Goal: Share content

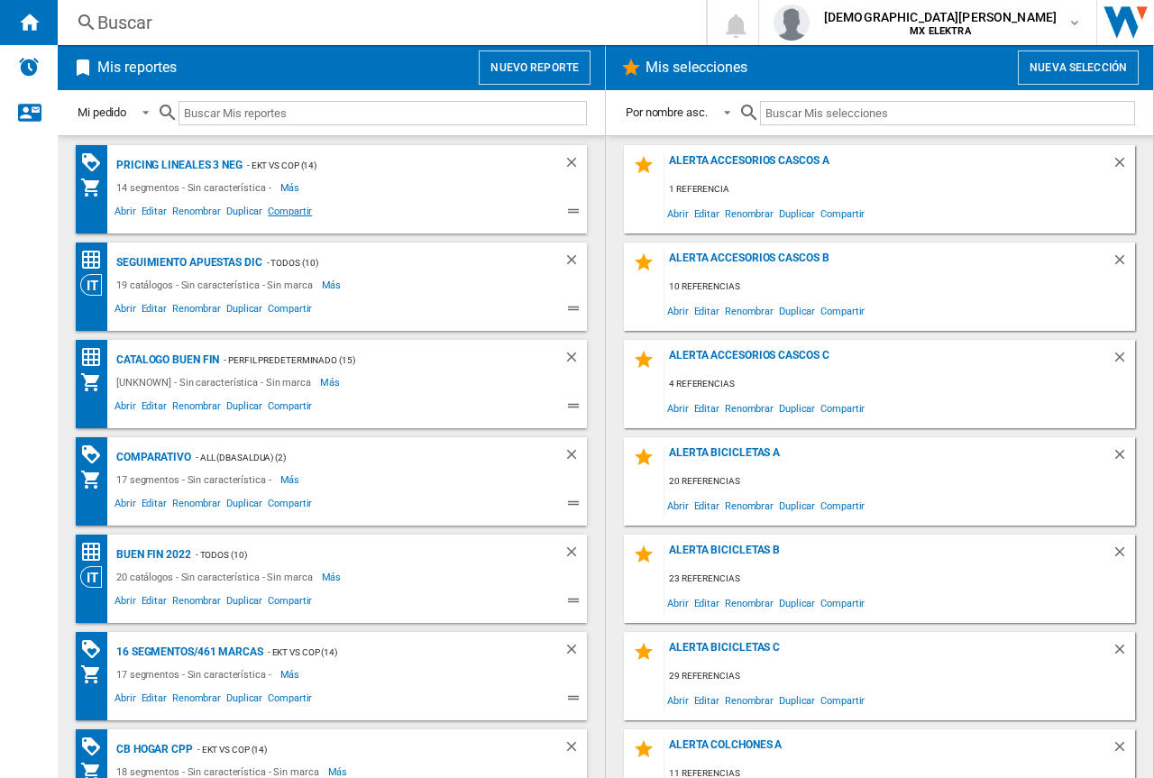
click at [292, 207] on span "Compartir" at bounding box center [290, 214] width 50 height 22
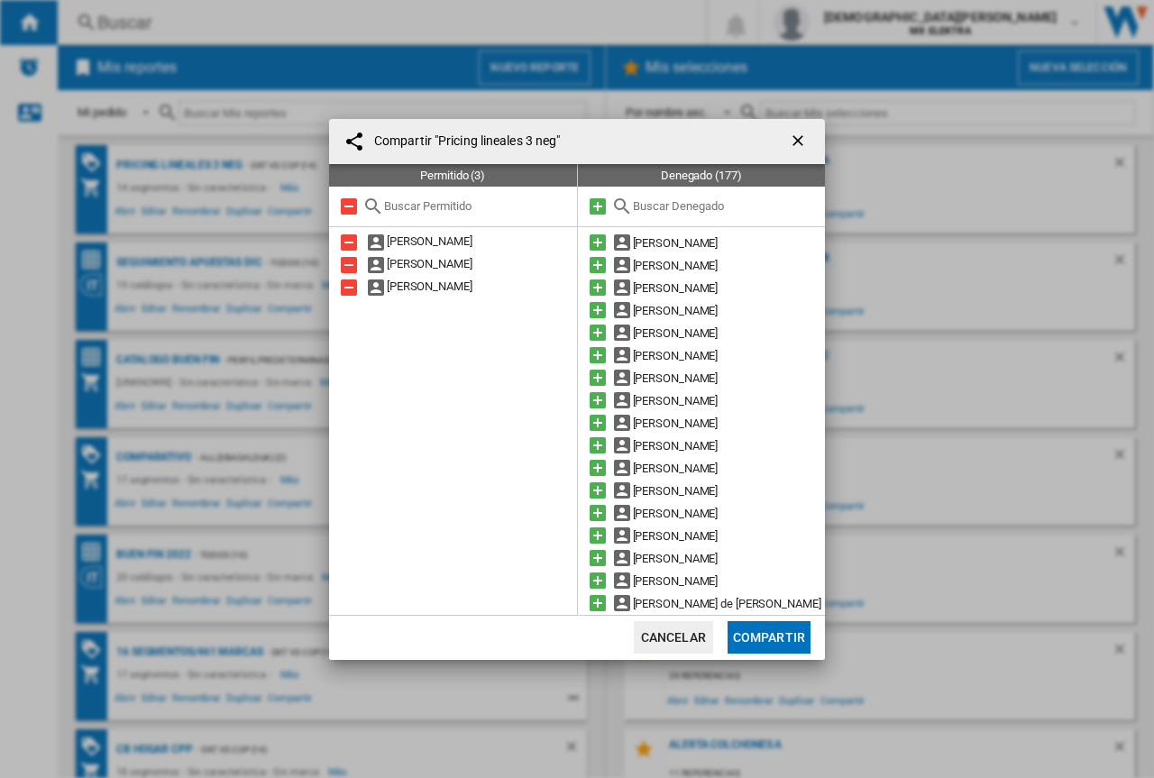
click at [655, 212] on input "text" at bounding box center [725, 206] width 184 height 14
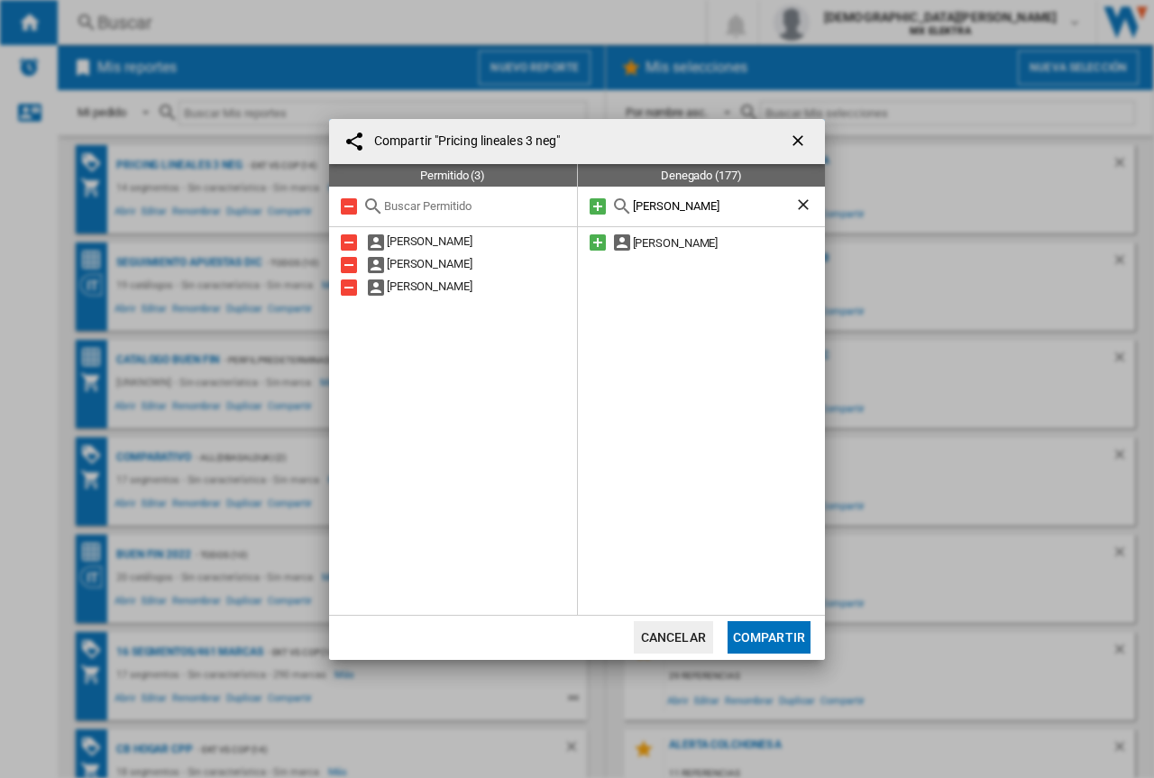
type input "jose lino"
click at [792, 138] on ng-md-icon "getI18NText('BUTTONS.CLOSE_DIALOG')" at bounding box center [800, 143] width 22 height 22
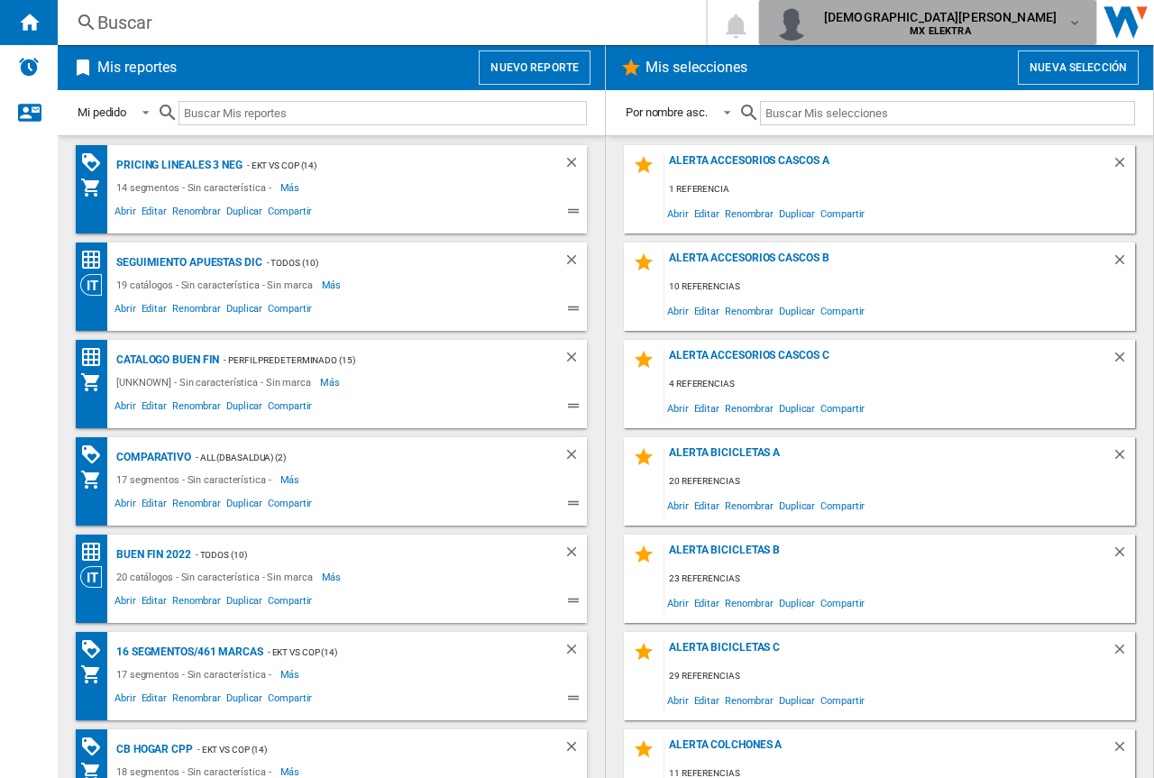
click at [1066, 21] on div "jesus adrian cedeno sanchez MX ELEKTRA" at bounding box center [942, 22] width 251 height 29
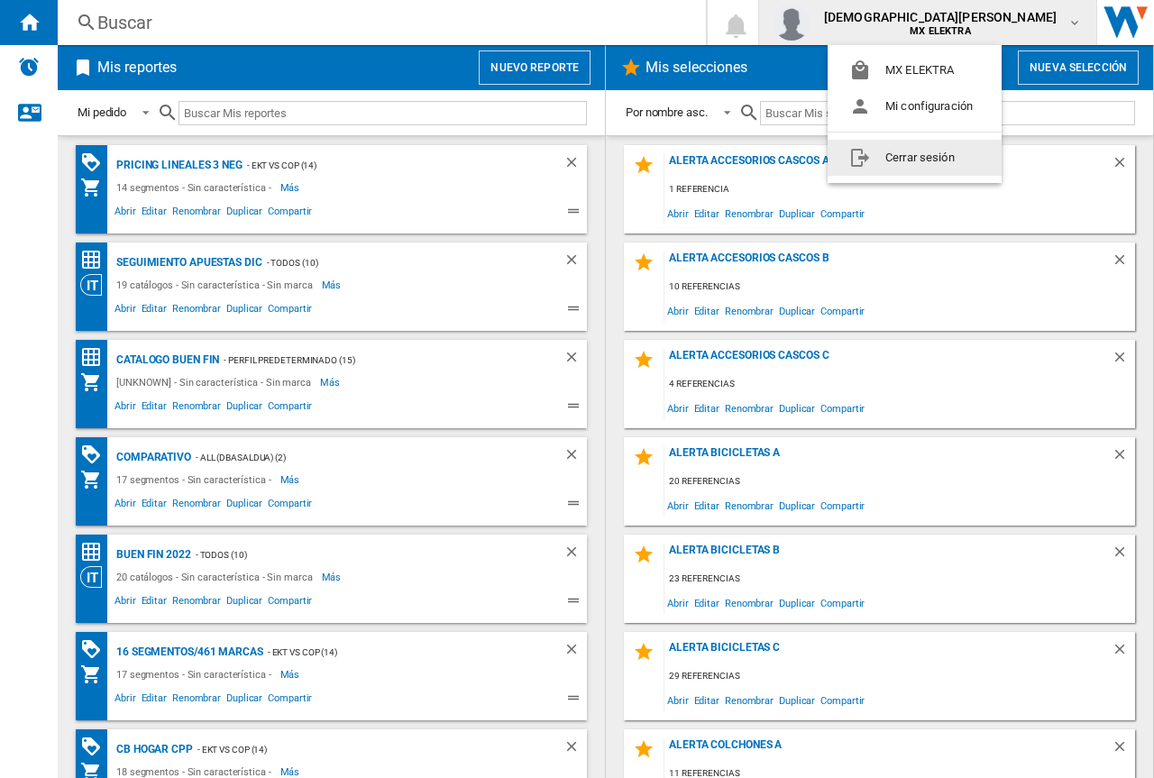
click at [905, 170] on button "Cerrar sesión" at bounding box center [915, 158] width 174 height 36
